Goal: Understand process/instructions: Learn how to perform a task or action

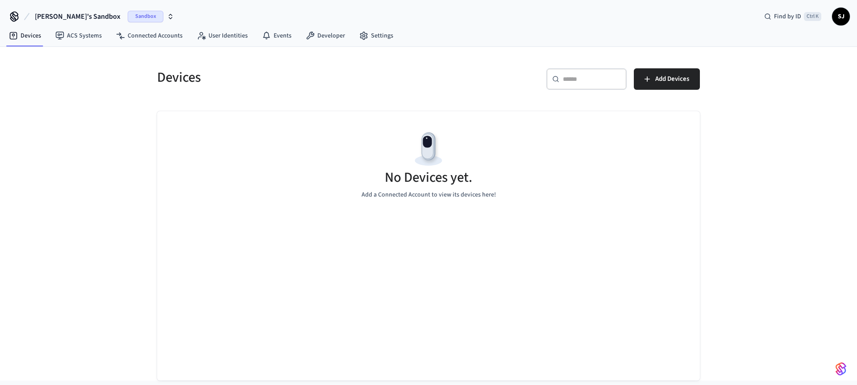
click at [70, 12] on span "[PERSON_NAME]'s Sandbox" at bounding box center [78, 16] width 86 height 11
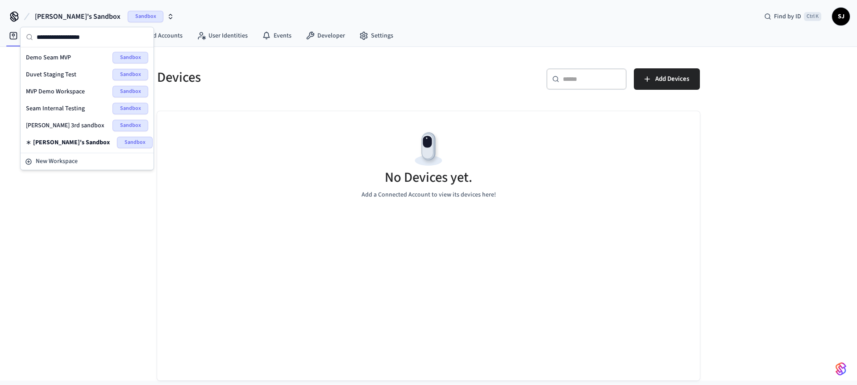
click at [59, 103] on div "Seam Internal Testing Sandbox" at bounding box center [87, 109] width 122 height 12
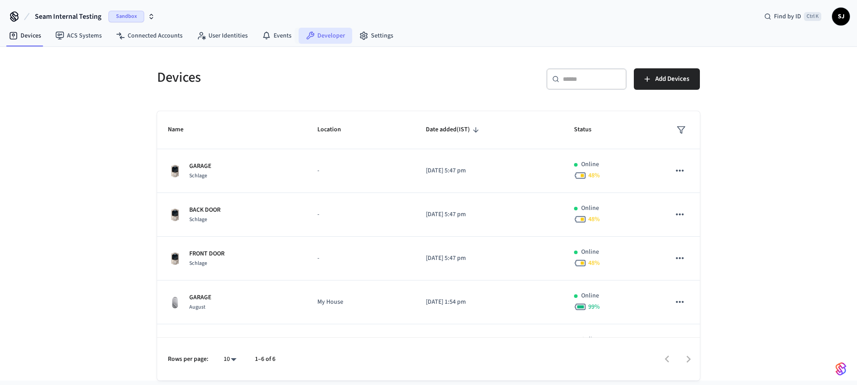
click at [327, 36] on link "Developer" at bounding box center [325, 36] width 54 height 16
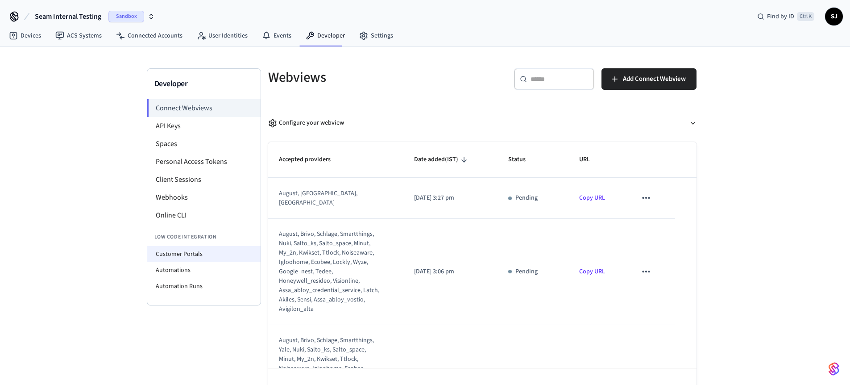
click at [195, 254] on li "Customer Portals" at bounding box center [203, 254] width 113 height 16
select select "**********"
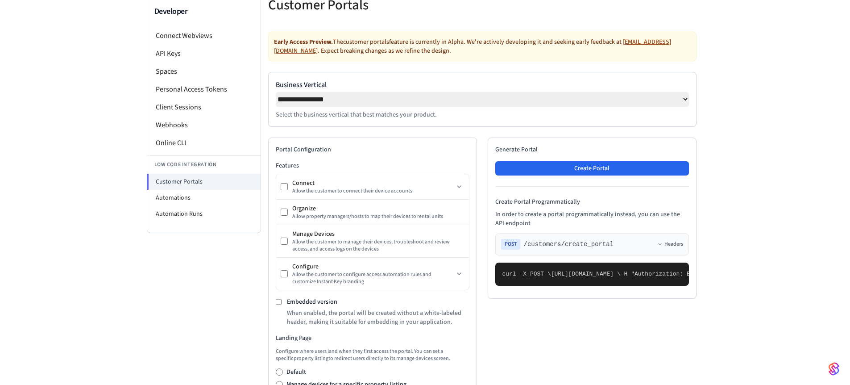
scroll to position [66, 0]
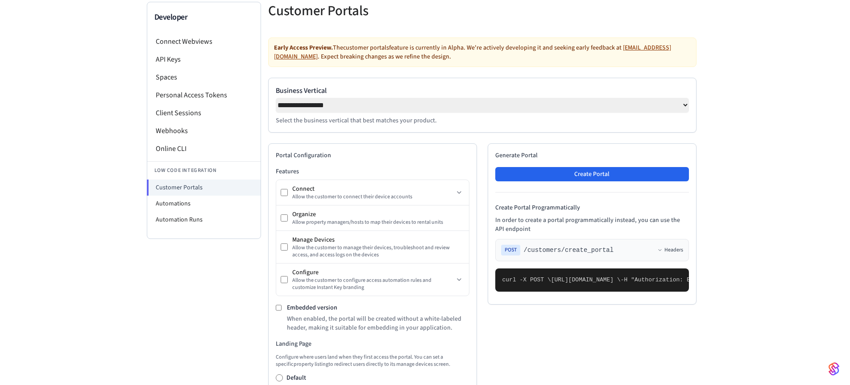
click at [575, 169] on div "Generate Portal Create Portal Create Portal Programmatically In order to create…" at bounding box center [592, 223] width 209 height 161
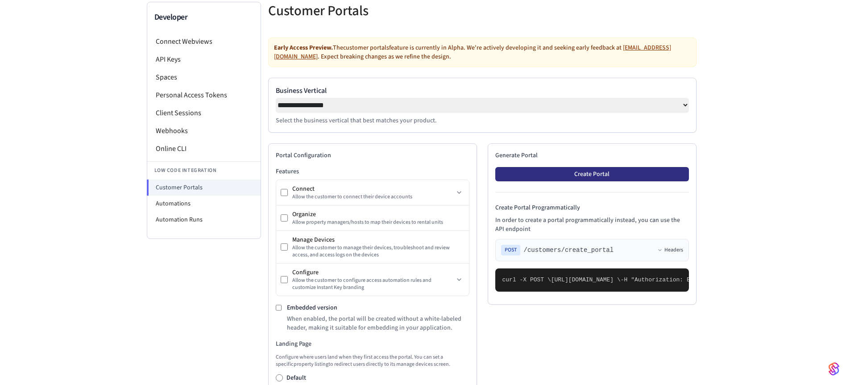
click at [559, 178] on button "Create Portal" at bounding box center [592, 174] width 194 height 14
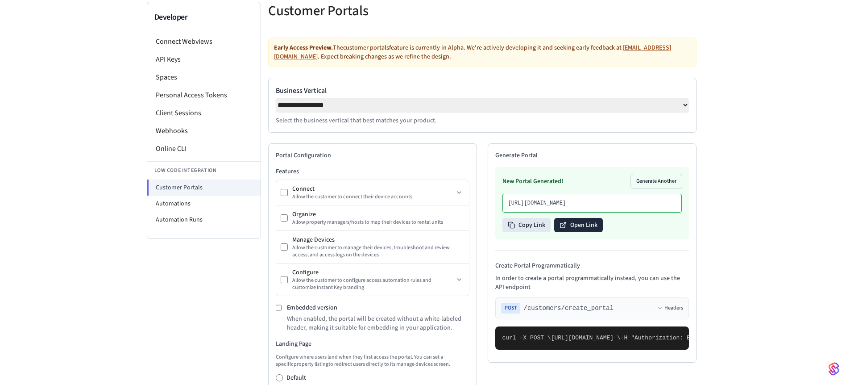
click at [587, 232] on button "Open Link" at bounding box center [578, 225] width 49 height 14
click at [204, 211] on li "Automations" at bounding box center [203, 203] width 113 height 16
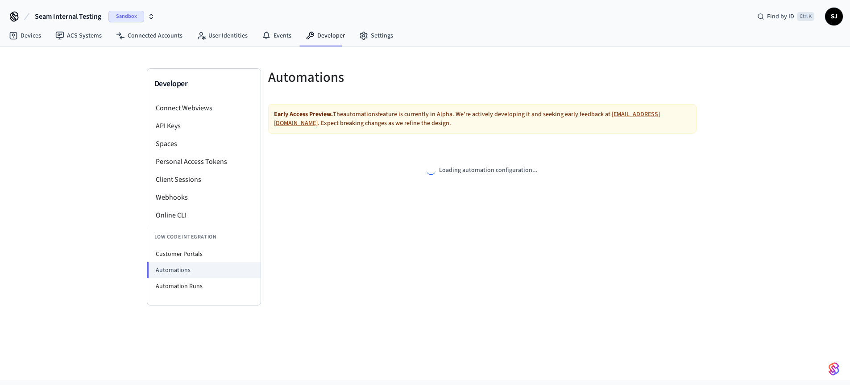
select select "**********"
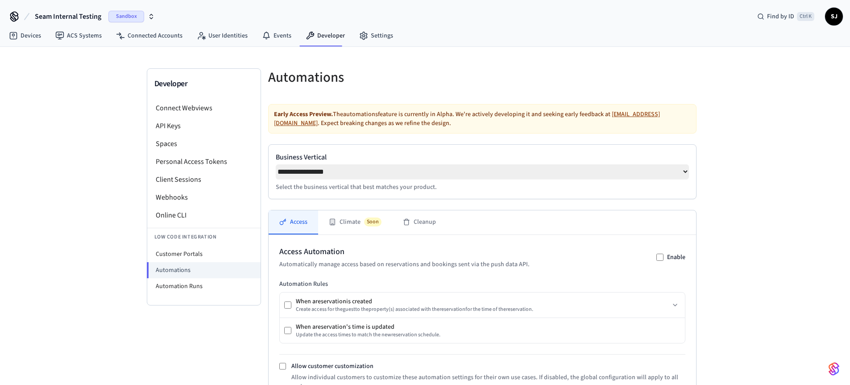
scroll to position [159, 0]
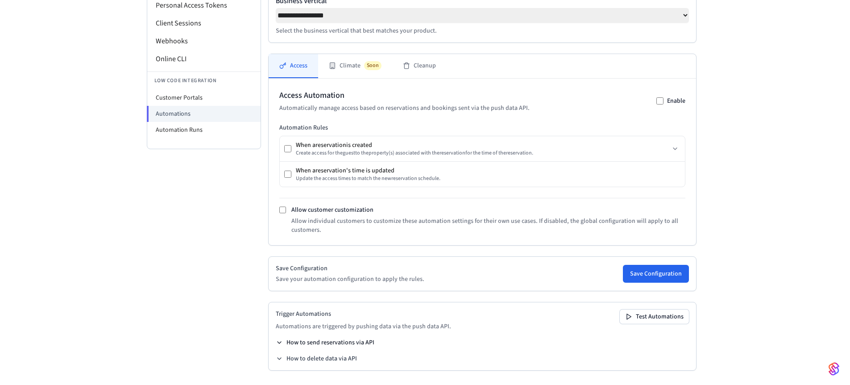
click at [355, 341] on button "How to send reservations via API" at bounding box center [325, 342] width 99 height 9
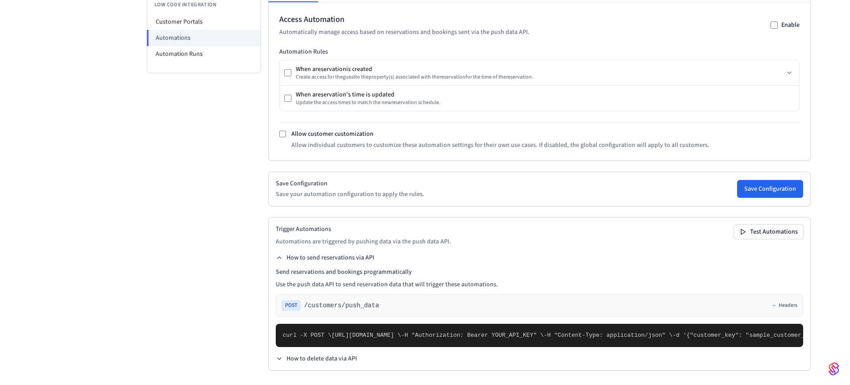
scroll to position [0, 0]
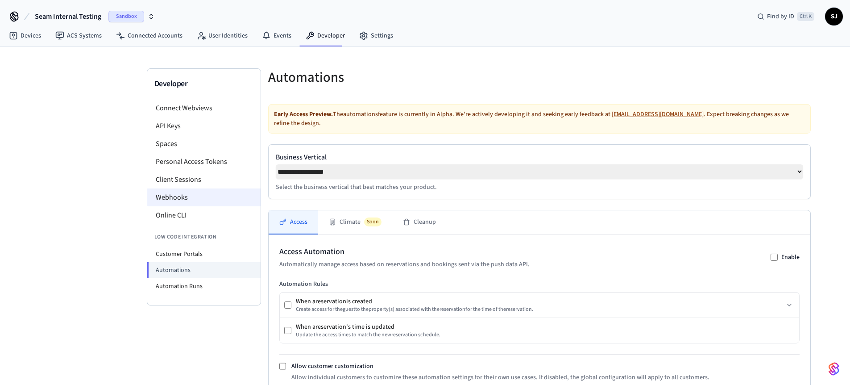
click at [180, 197] on li "Webhooks" at bounding box center [203, 197] width 113 height 18
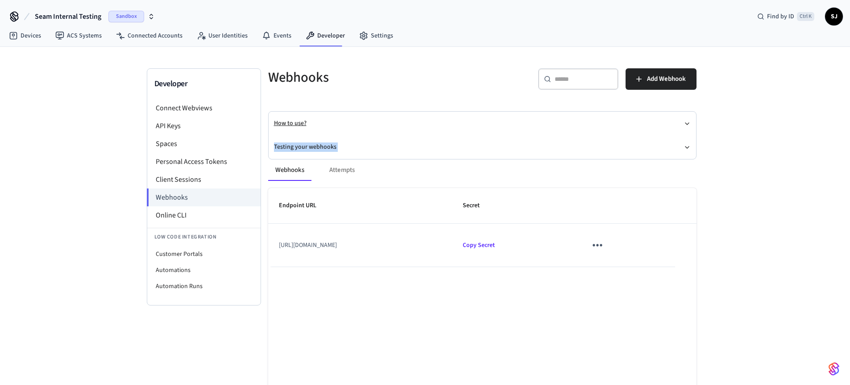
drag, startPoint x: 326, startPoint y: 149, endPoint x: 567, endPoint y: 131, distance: 242.0
click at [567, 131] on div "Webhooks ​ ​ Add Webhook How to use? Testing your webhooks Webhooks Attempts En…" at bounding box center [482, 242] width 443 height 349
click at [685, 146] on icon "button" at bounding box center [687, 147] width 4 height 2
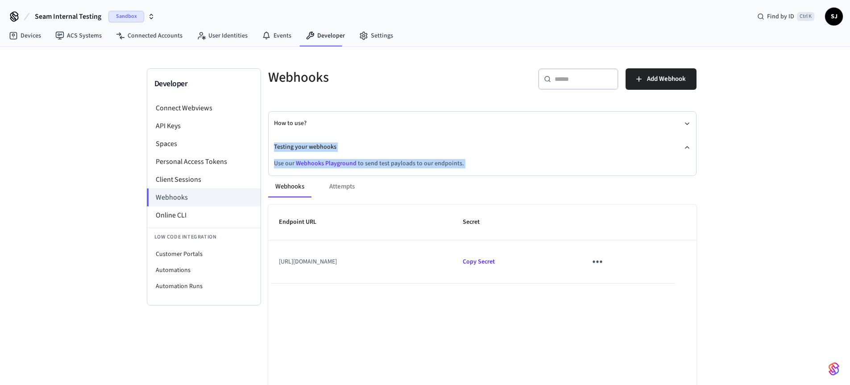
click at [389, 161] on p "Use our Webhooks Playground to send test payloads to our endpoints." at bounding box center [482, 163] width 417 height 9
click at [315, 164] on link "Webhooks Playground" at bounding box center [326, 163] width 61 height 9
